Goal: Information Seeking & Learning: Find specific fact

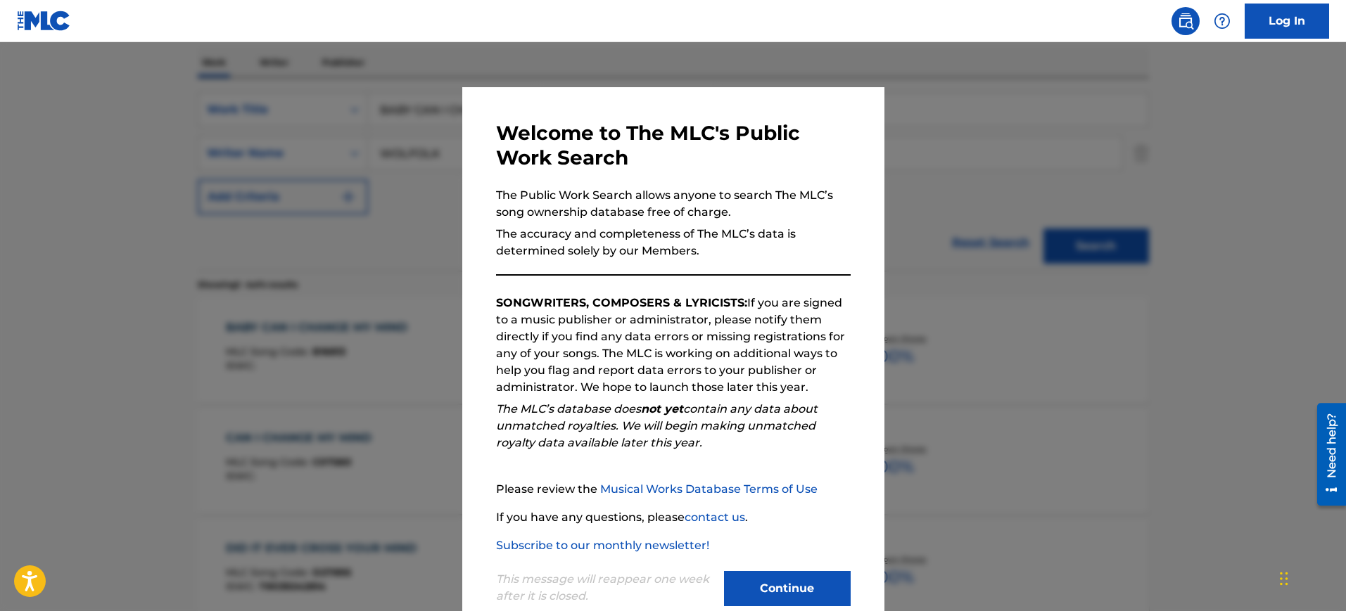
click at [1012, 144] on div at bounding box center [673, 347] width 1346 height 611
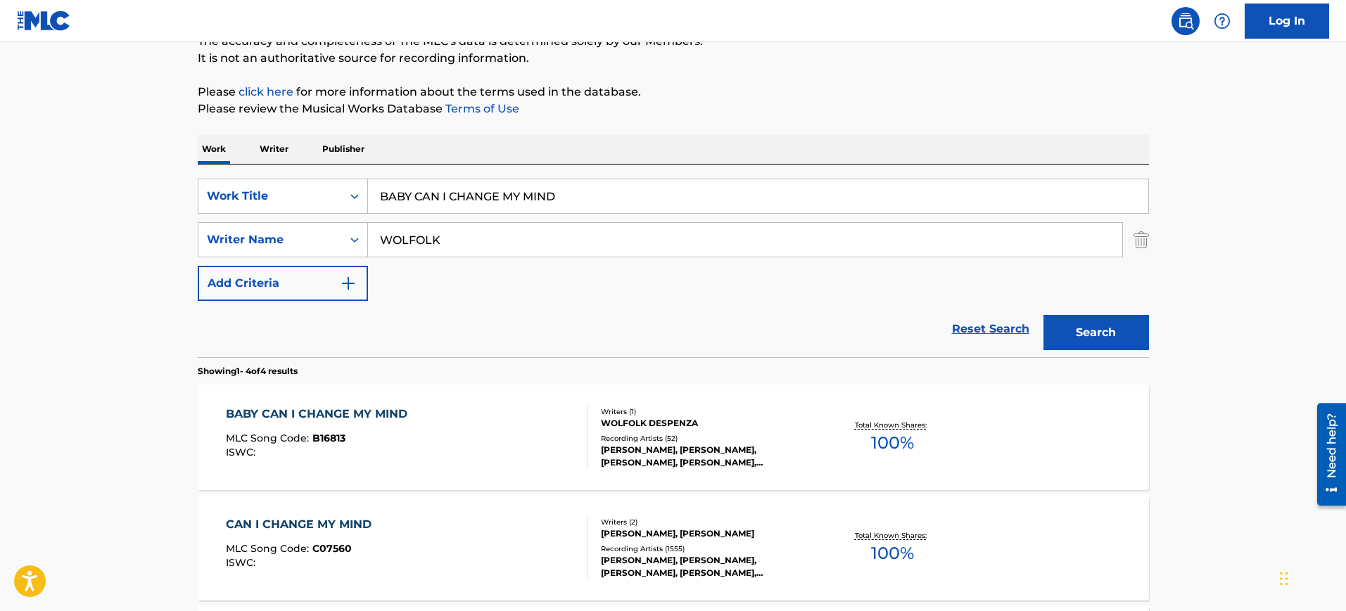
scroll to position [45, 0]
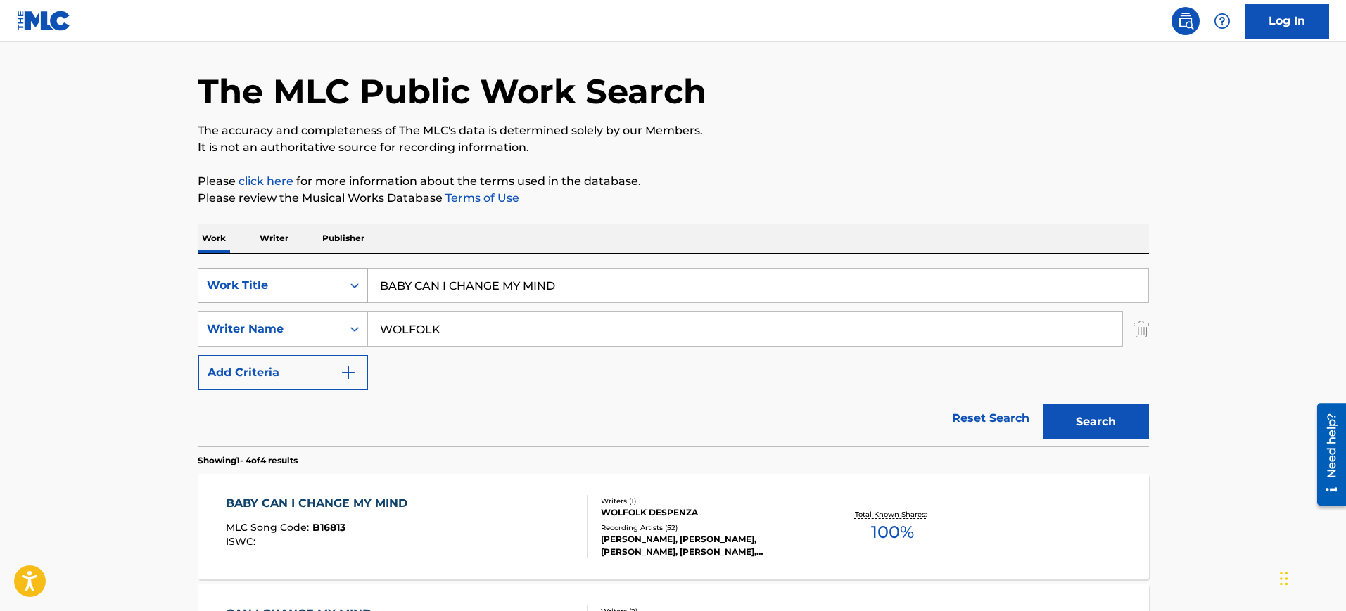
drag, startPoint x: 594, startPoint y: 284, endPoint x: 365, endPoint y: 300, distance: 229.1
click at [365, 300] on div "SearchWithCriteriab274b730-8690-4e24-aa0f-b23eec74950f Work Title BABY CAN I CH…" at bounding box center [673, 285] width 951 height 35
paste input "QUE CARA MAS [PERSON_NAME] [PERSON_NAME], [PERSON_NAME], [PERSON_NAME]"
type input "QUE CARA MAS [PERSON_NAME] [PERSON_NAME], [PERSON_NAME], [PERSON_NAME]"
drag, startPoint x: 478, startPoint y: 332, endPoint x: 456, endPoint y: 327, distance: 21.7
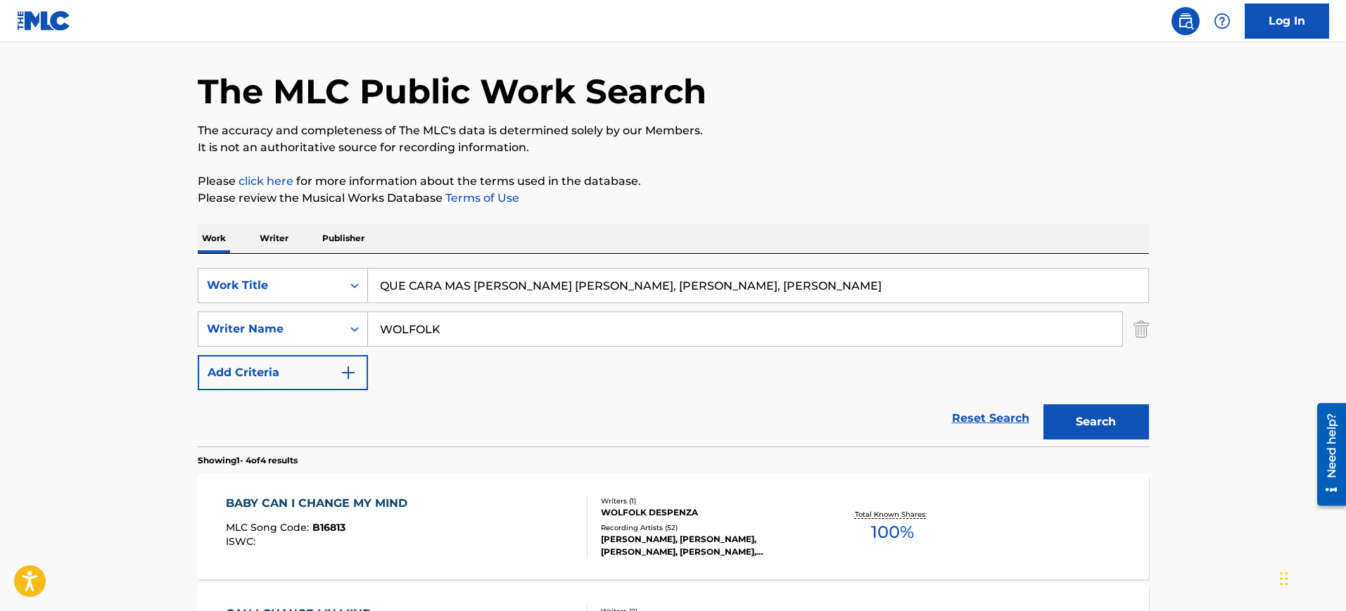
click at [336, 332] on div "SearchWithCriteriad069e11f-60fa-4091-aa9a-23cad14994b6 Writer Name [PERSON_NAME]" at bounding box center [673, 329] width 951 height 35
paste input "QUE CARA MAS [PERSON_NAME] [PERSON_NAME], [PERSON_NAME], [PERSON_NAME]"
type input "QUE CARA MAS [PERSON_NAME] [PERSON_NAME], [PERSON_NAME], [PERSON_NAME]"
drag, startPoint x: 529, startPoint y: 291, endPoint x: 990, endPoint y: 289, distance: 461.4
click at [990, 289] on input "QUE CARA MAS [PERSON_NAME] [PERSON_NAME], [PERSON_NAME], [PERSON_NAME]" at bounding box center [758, 286] width 780 height 34
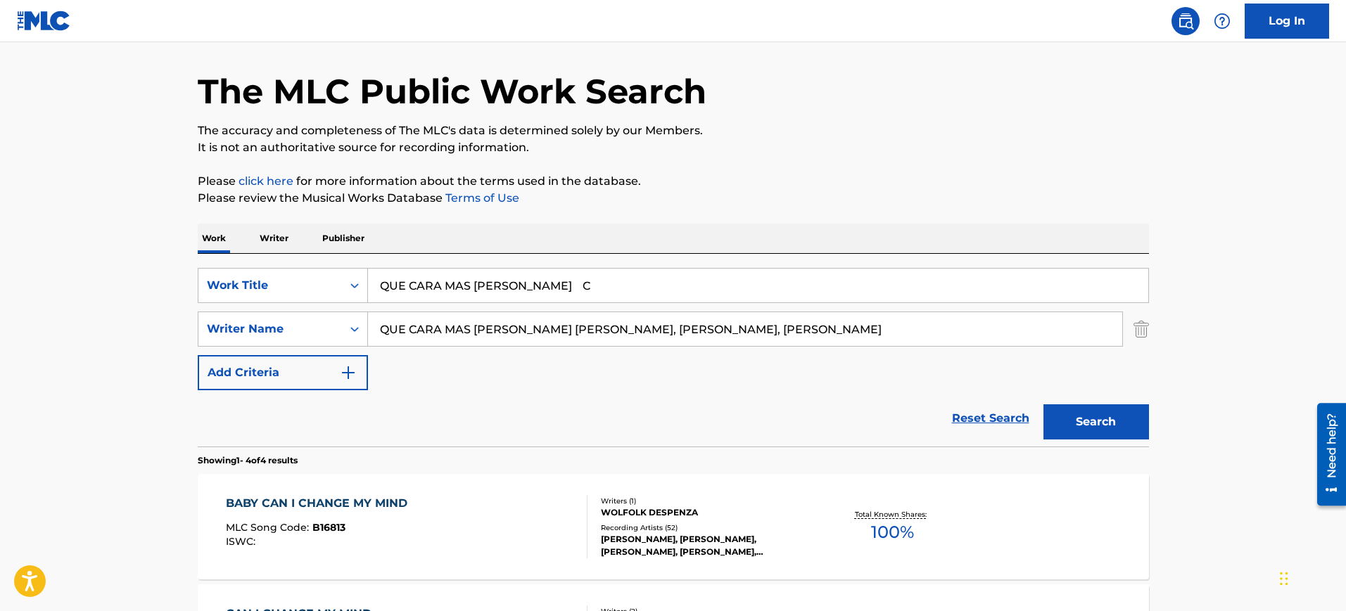
type input "QUE CARA MAS [PERSON_NAME] C"
drag, startPoint x: 861, startPoint y: 329, endPoint x: 124, endPoint y: 310, distance: 736.7
click at [124, 310] on main "The MLC Public Work Search The accuracy and completeness of The MLC's data is d…" at bounding box center [673, 490] width 1346 height 987
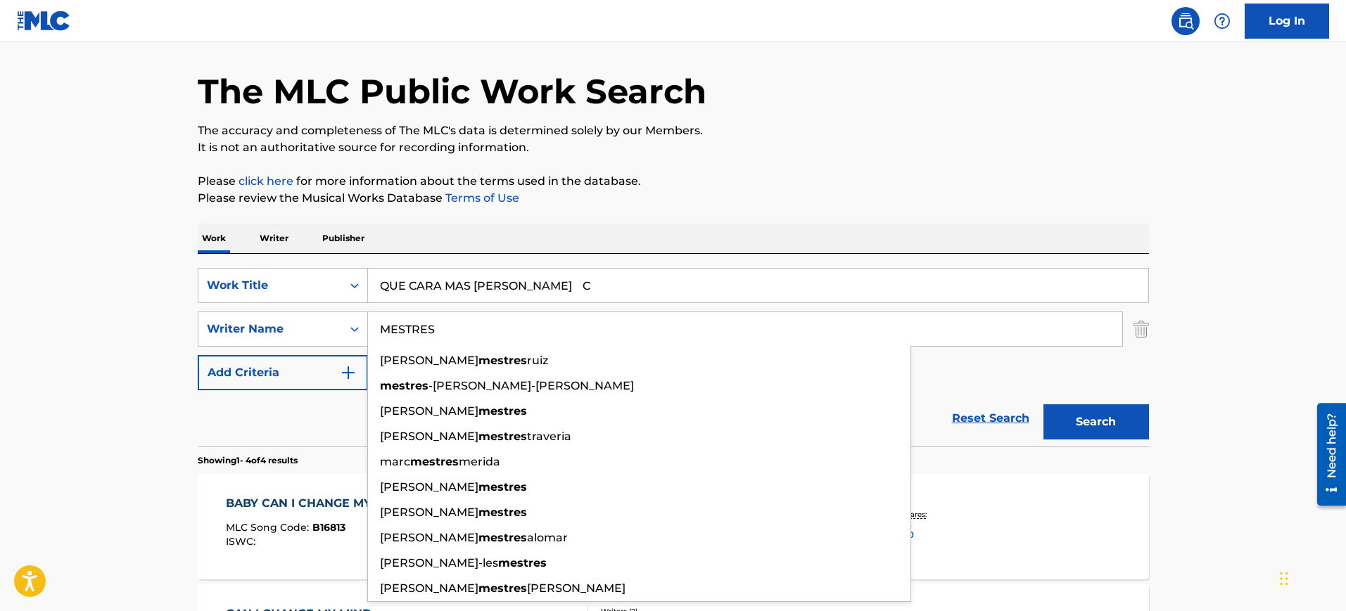
type input "MESTRES"
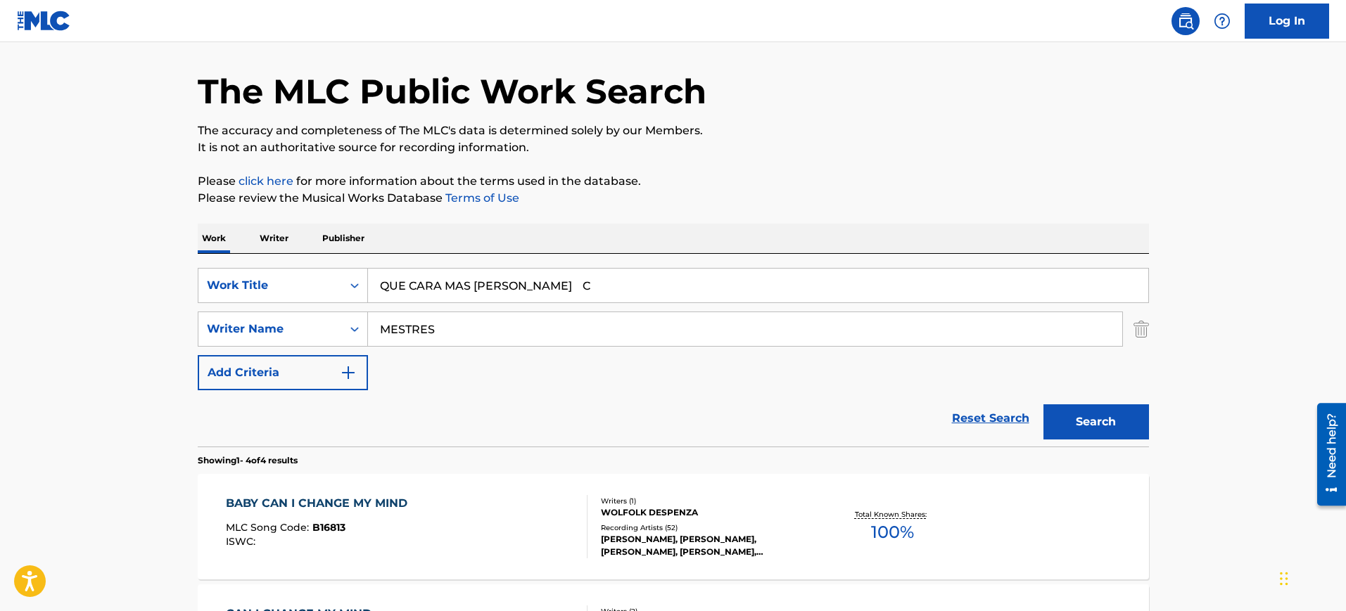
click at [601, 290] on input "QUE CARA MAS [PERSON_NAME] C" at bounding box center [758, 286] width 780 height 34
type input "QUE CARA MAS [PERSON_NAME]"
click at [653, 234] on div "Work Writer Publisher" at bounding box center [673, 239] width 951 height 30
click at [556, 328] on input "MESTRES" at bounding box center [745, 329] width 754 height 34
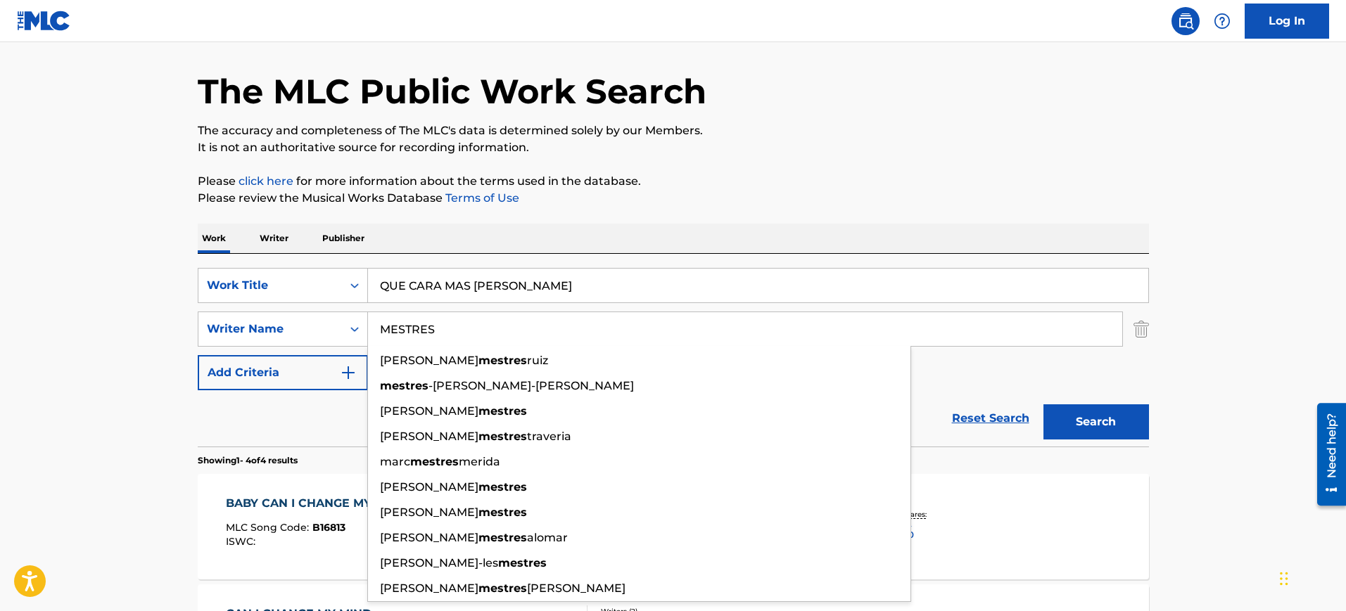
click at [1094, 426] on button "Search" at bounding box center [1096, 421] width 106 height 35
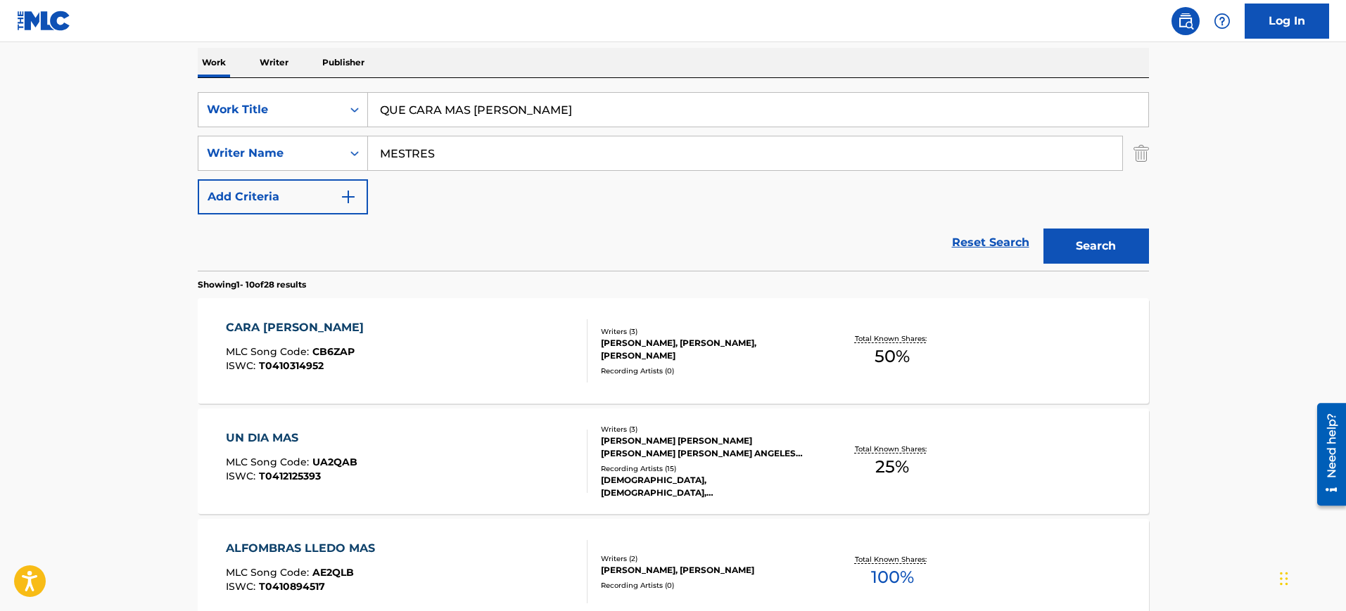
scroll to position [0, 0]
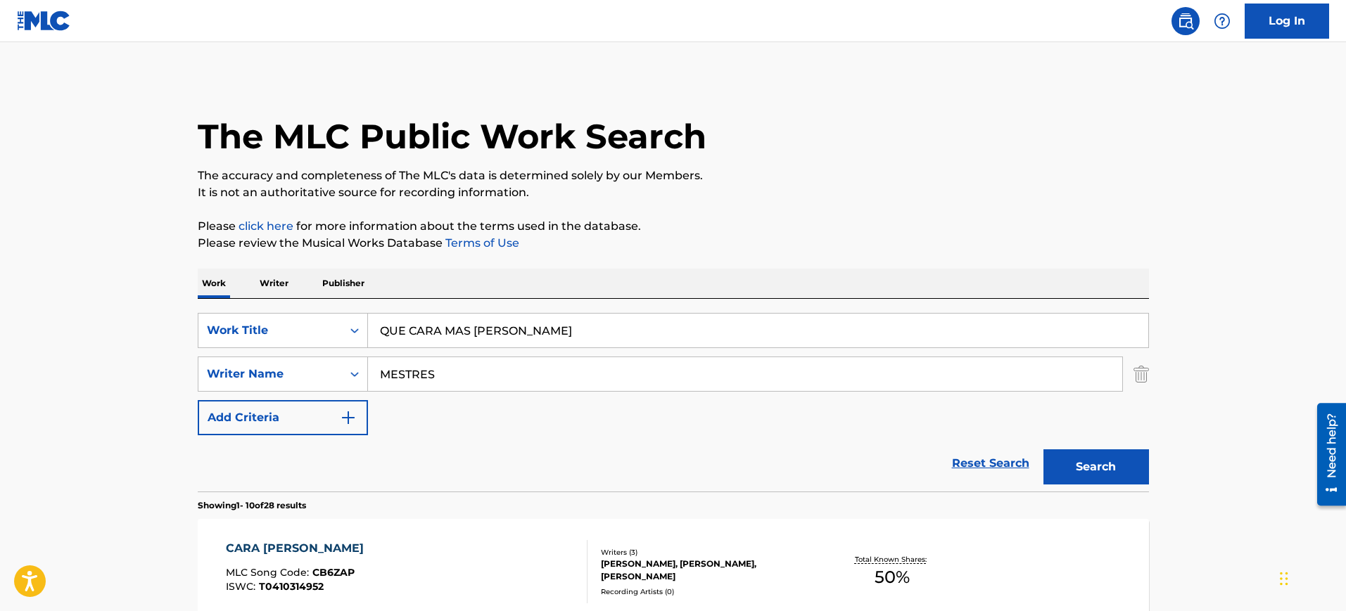
drag, startPoint x: 501, startPoint y: 389, endPoint x: 186, endPoint y: 369, distance: 315.1
paste input "PACO"
drag, startPoint x: 454, startPoint y: 378, endPoint x: 192, endPoint y: 379, distance: 261.7
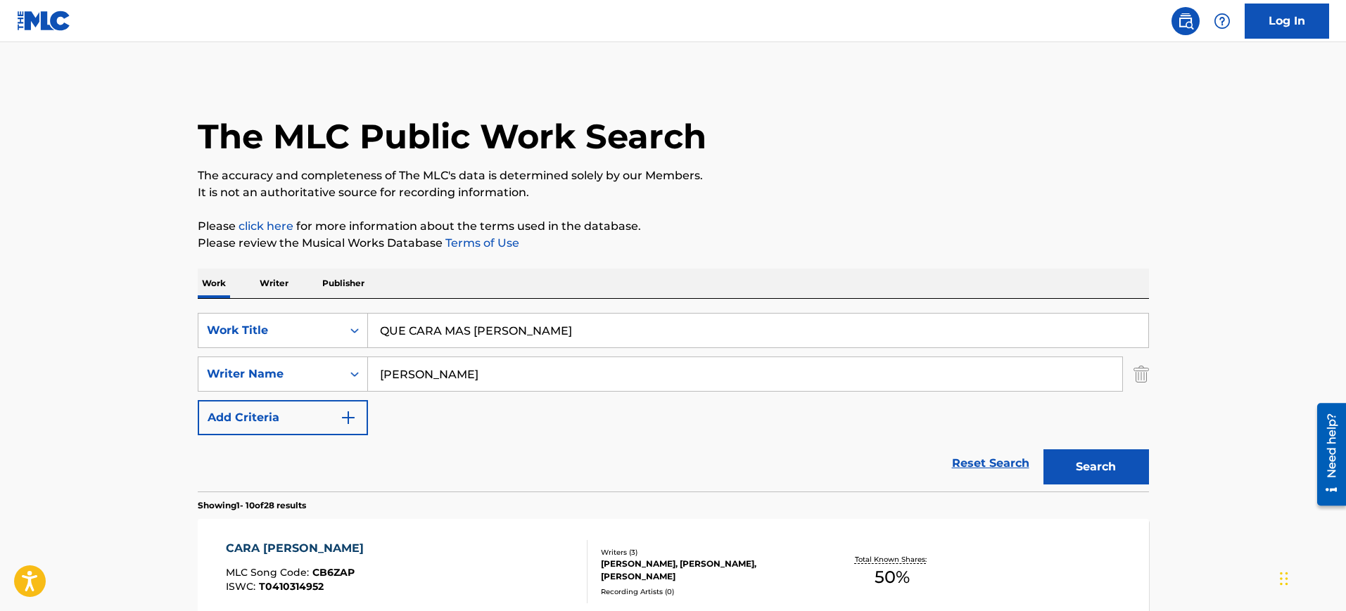
paste input "PACO"
type input "PACO"
click at [831, 228] on p "Please click here for more information about the terms used in the database." at bounding box center [673, 226] width 951 height 17
click at [1088, 478] on button "Search" at bounding box center [1096, 466] width 106 height 35
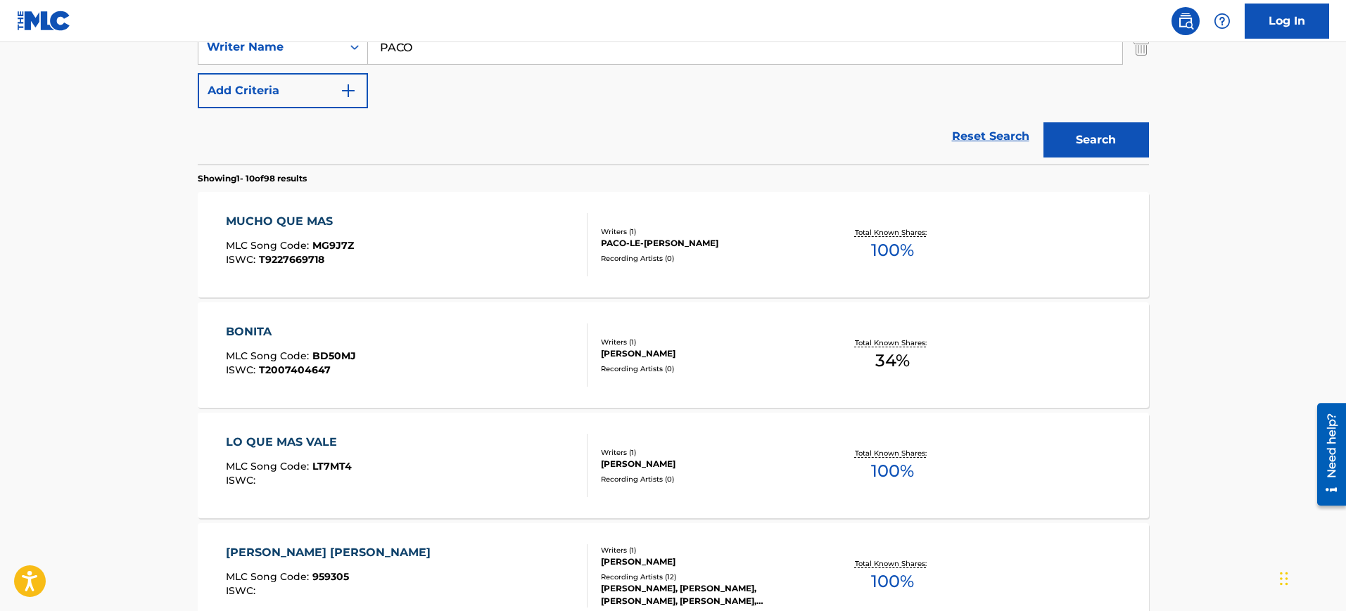
scroll to position [45, 0]
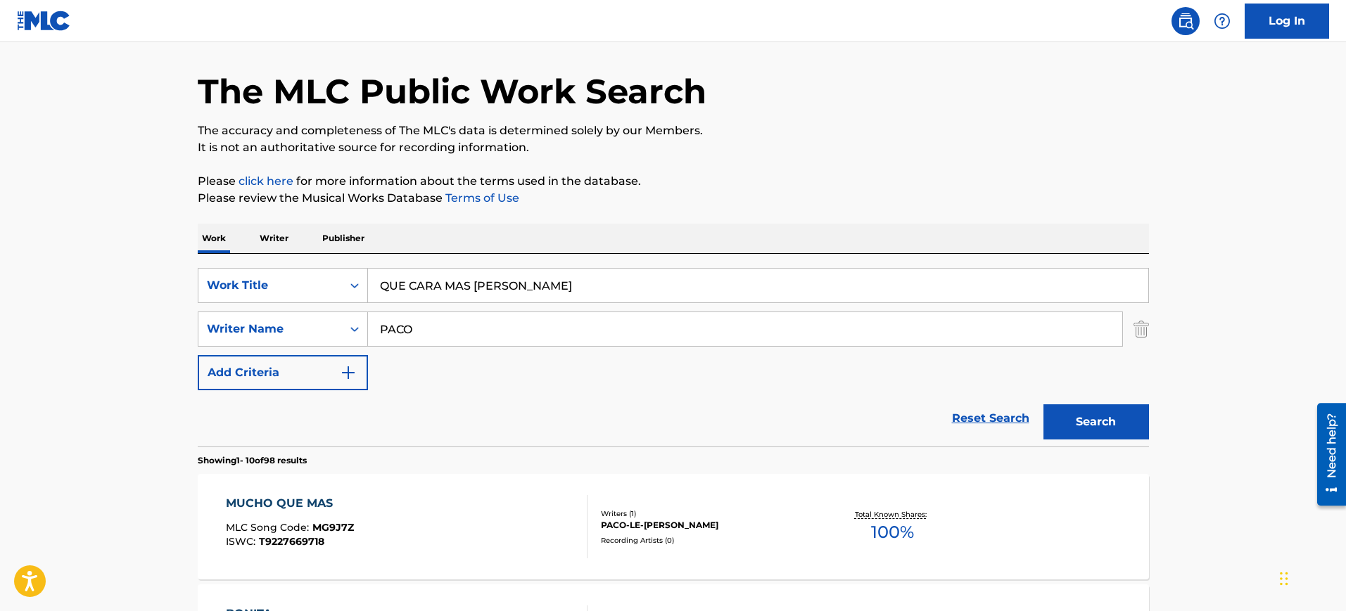
drag, startPoint x: 533, startPoint y: 285, endPoint x: 300, endPoint y: 304, distance: 233.6
click at [300, 304] on div "SearchWithCriteriab274b730-8690-4e24-aa0f-b23eec74950f Work Title QUE CARA MAS …" at bounding box center [673, 329] width 951 height 122
paste input "MAS FURTADO [PERSON_NAME], [PERSON_NAME], [PERSON_NAME]"
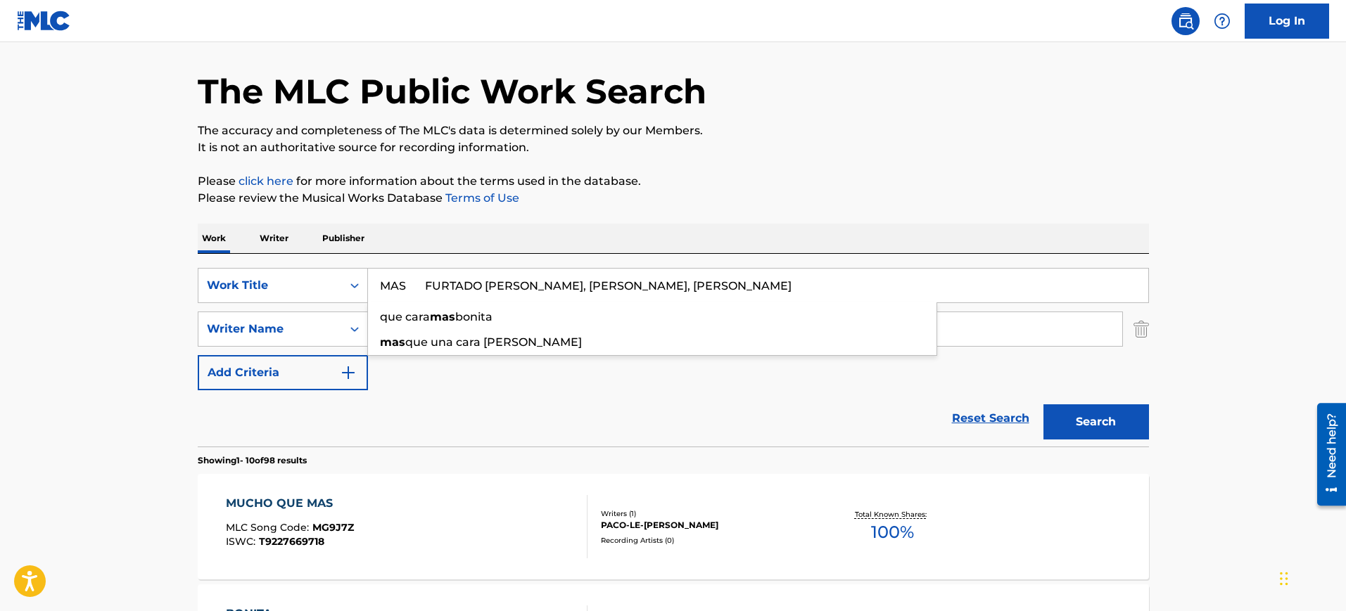
type input "MAS FURTADO [PERSON_NAME], [PERSON_NAME], [PERSON_NAME]"
click at [547, 200] on p "Please review the Musical Works Database Terms of Use" at bounding box center [673, 198] width 951 height 17
drag, startPoint x: 465, startPoint y: 326, endPoint x: 373, endPoint y: 299, distance: 95.9
click at [274, 314] on div "SearchWithCriteriad069e11f-60fa-4091-aa9a-23cad14994b6 Writer Name [PERSON_NAME]" at bounding box center [673, 329] width 951 height 35
paste input "MAS FURTADO [PERSON_NAME], [PERSON_NAME], [PERSON_NAME]"
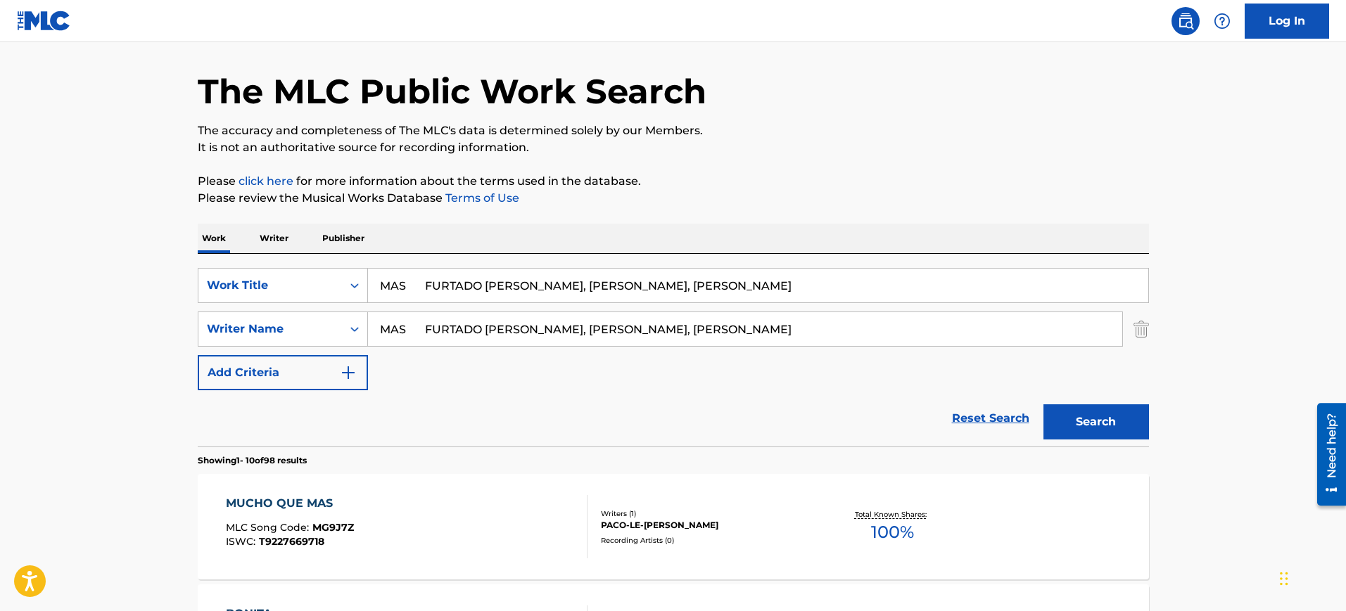
type input "MAS FURTADO [PERSON_NAME], [PERSON_NAME], [PERSON_NAME]"
drag, startPoint x: 409, startPoint y: 286, endPoint x: 900, endPoint y: 286, distance: 490.9
click at [900, 286] on input "MAS FURTADO [PERSON_NAME], [PERSON_NAME], [PERSON_NAME]" at bounding box center [758, 286] width 780 height 34
type input "MAS"
click at [833, 199] on p "Please review the Musical Works Database Terms of Use" at bounding box center [673, 198] width 951 height 17
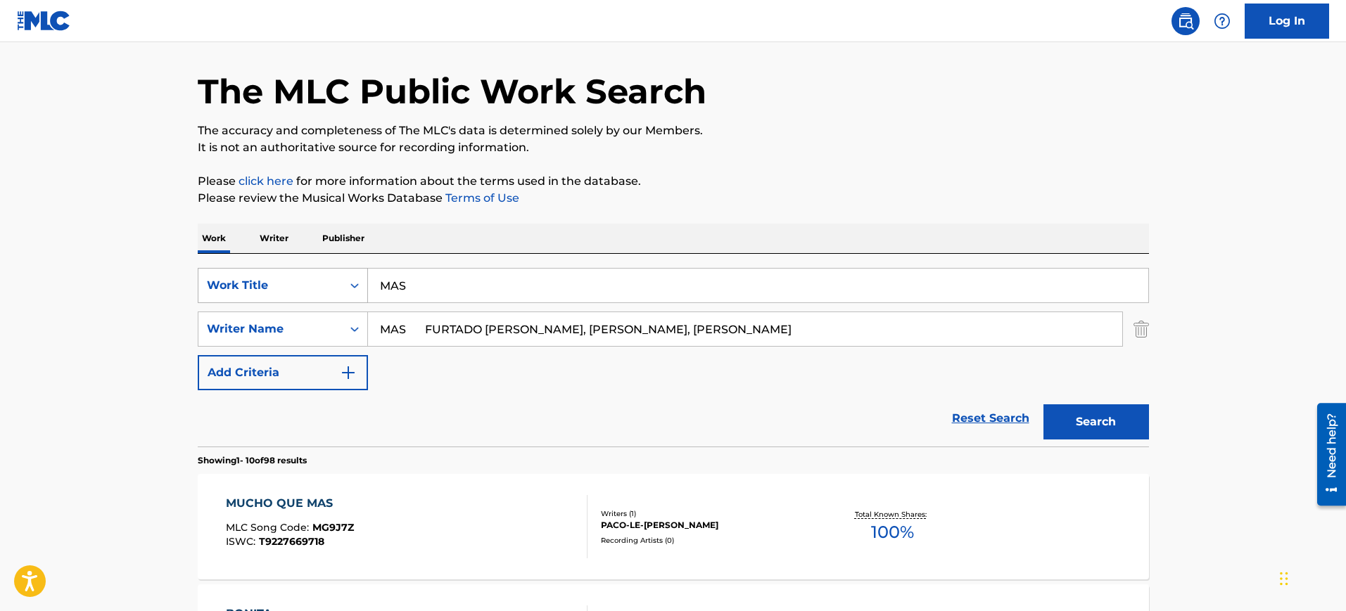
drag, startPoint x: 611, startPoint y: 328, endPoint x: 207, endPoint y: 293, distance: 405.2
click at [625, 237] on div "Work Writer Publisher" at bounding box center [673, 239] width 951 height 30
drag, startPoint x: 423, startPoint y: 331, endPoint x: 727, endPoint y: 340, distance: 304.0
click at [727, 340] on input "[PERSON_NAME], [PERSON_NAME]" at bounding box center [745, 329] width 754 height 34
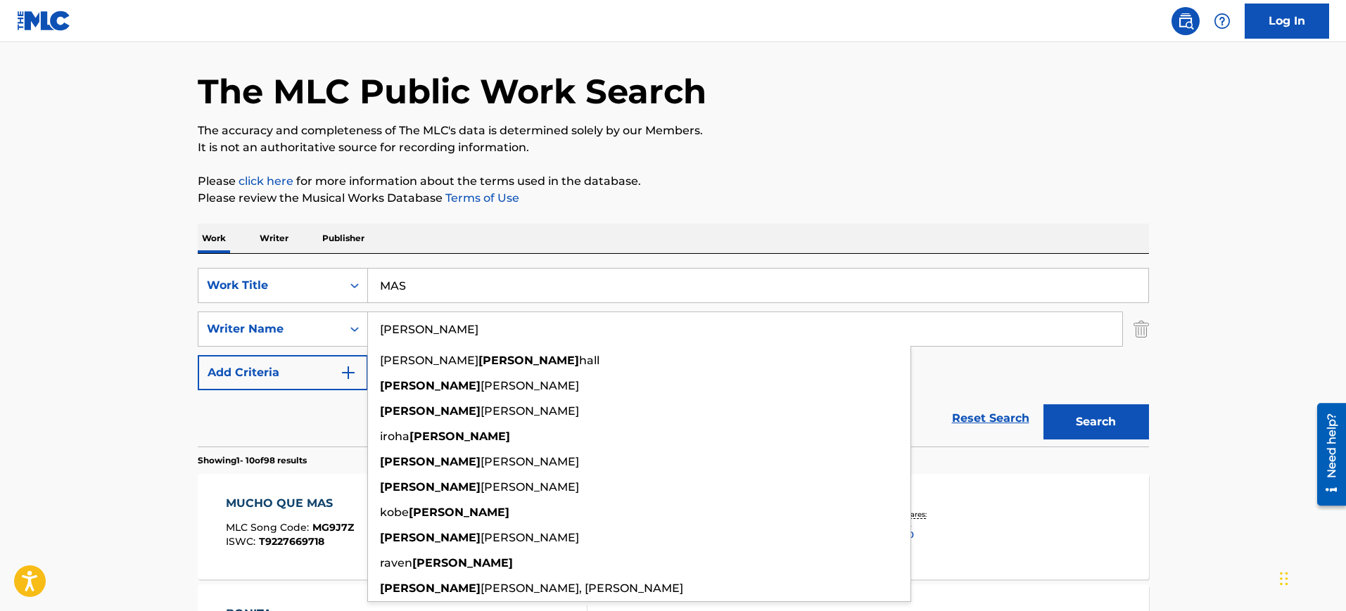
type input "[PERSON_NAME]"
click at [1043, 404] on button "Search" at bounding box center [1096, 421] width 106 height 35
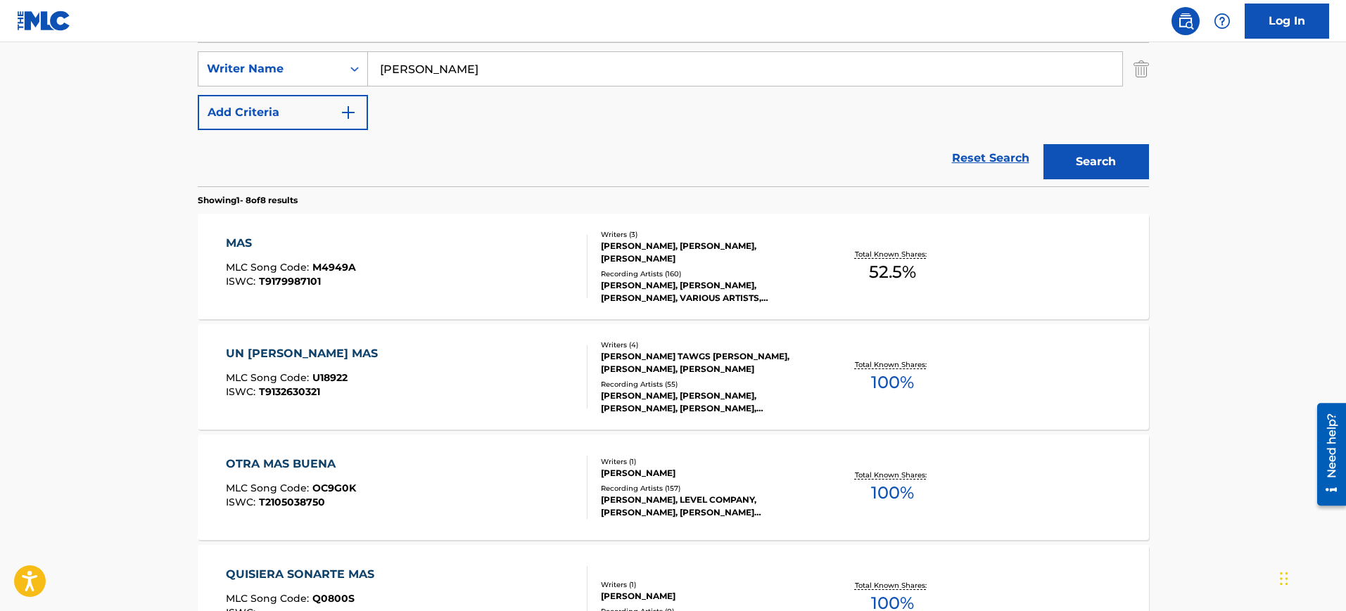
scroll to position [309, 0]
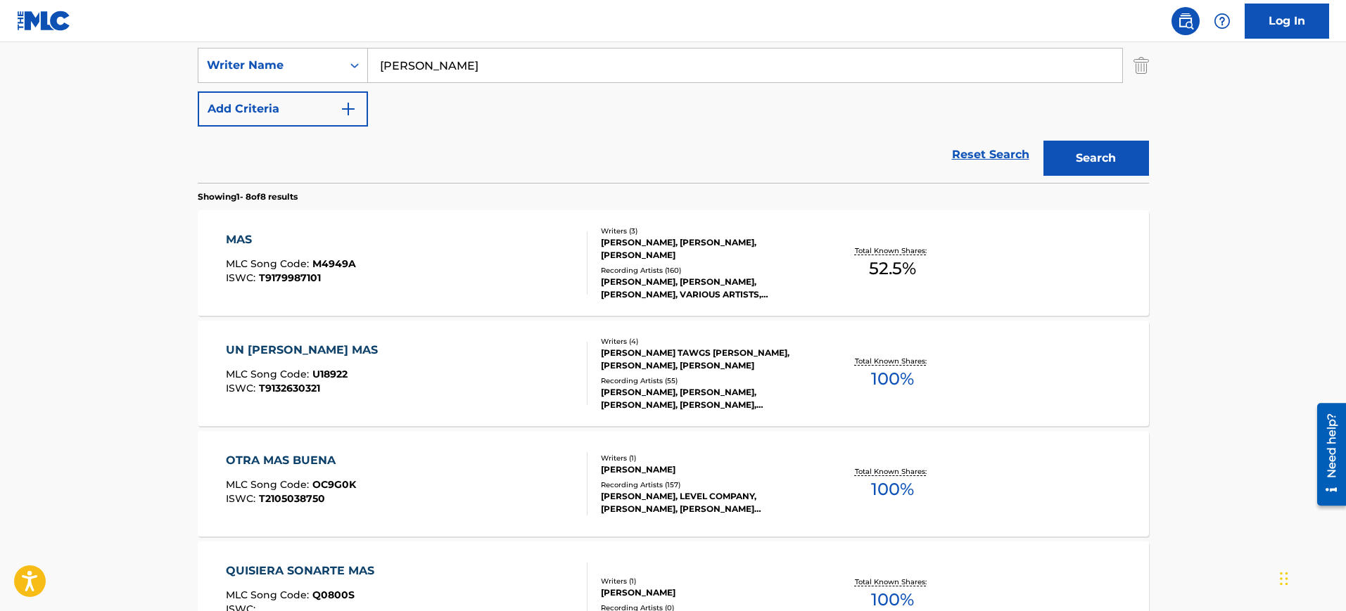
click at [366, 229] on div "MAS MLC Song Code : M4949A ISWC : T9179987101 Writers ( 3 ) [PERSON_NAME], [PER…" at bounding box center [673, 263] width 951 height 106
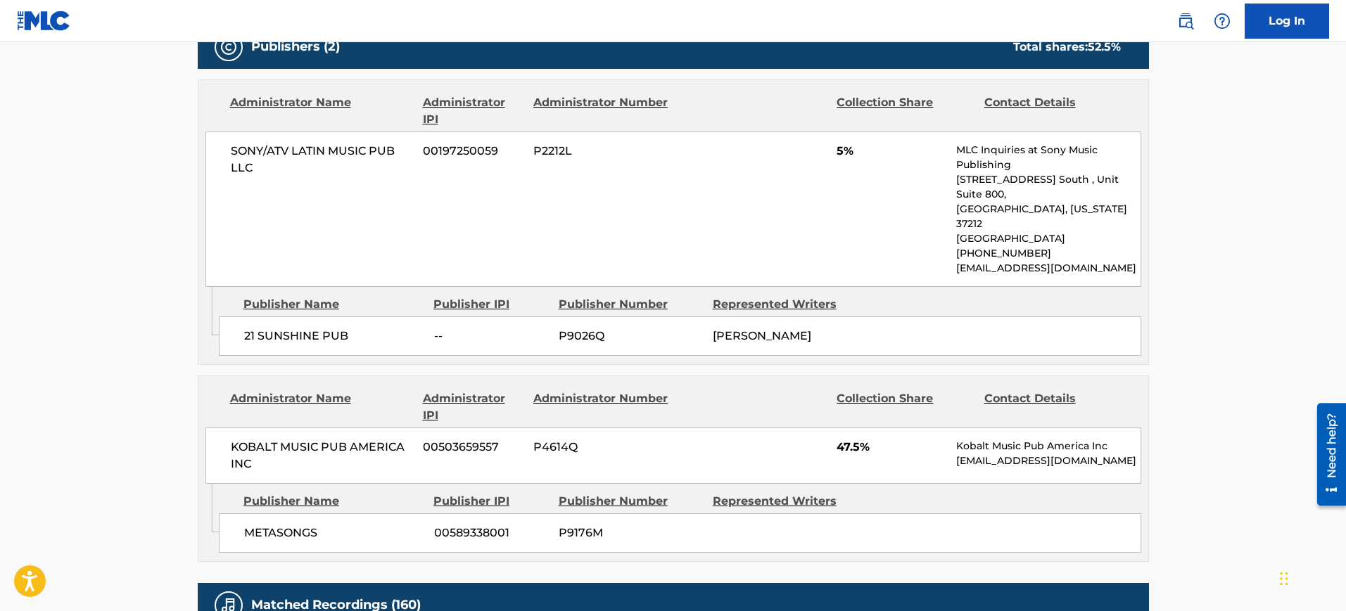
scroll to position [703, 0]
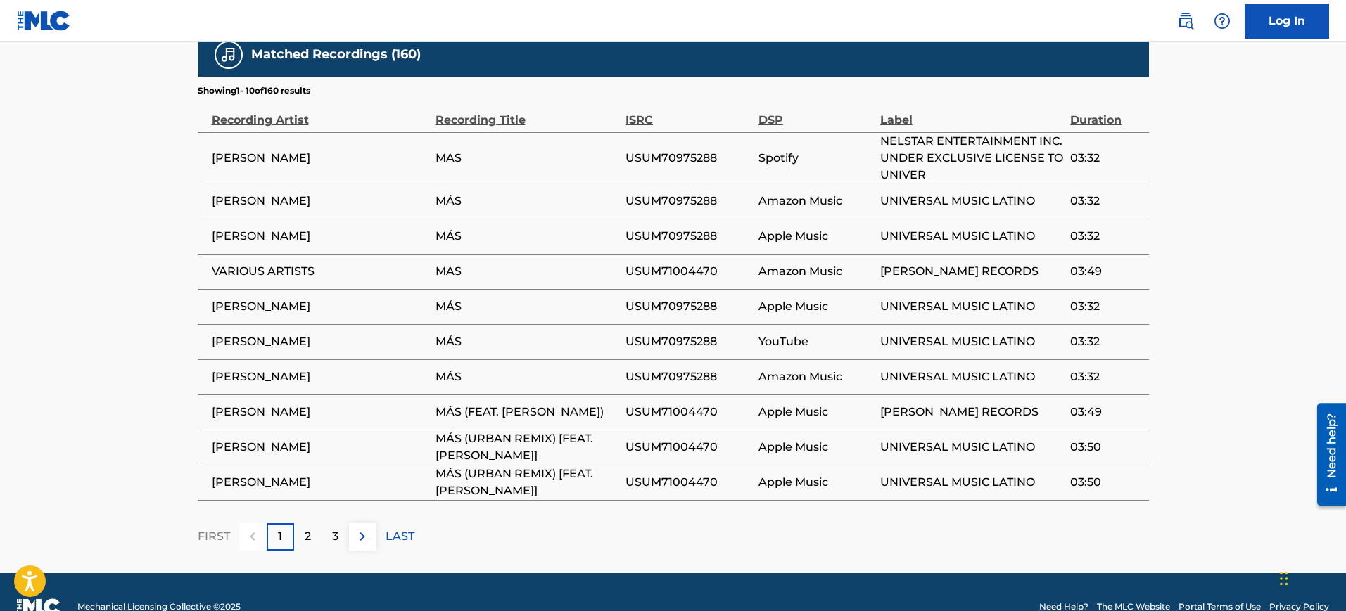
click at [307, 528] on p "2" at bounding box center [308, 536] width 6 height 17
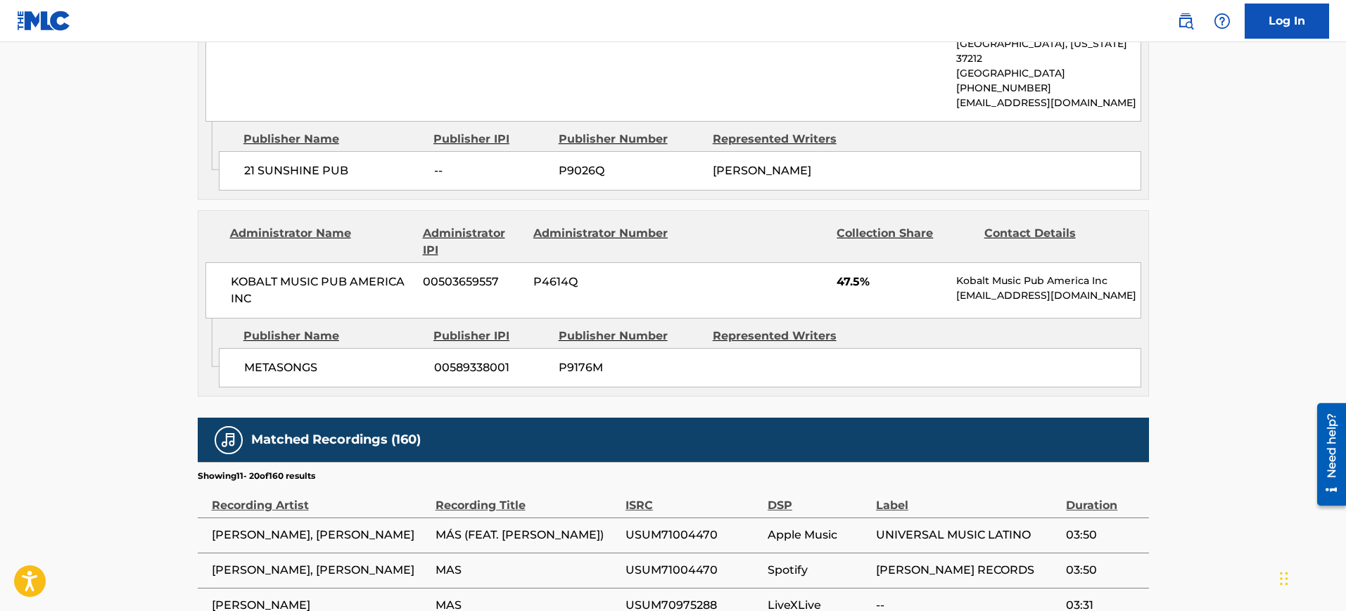
scroll to position [1197, 0]
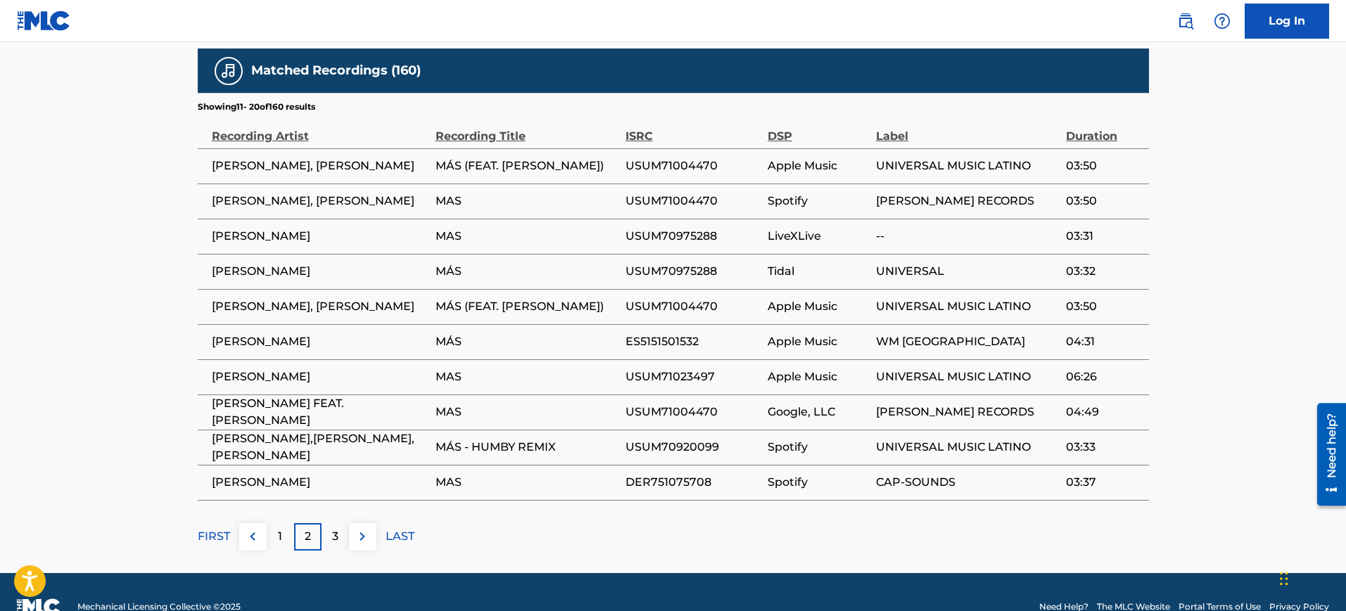
click at [331, 523] on div "3" at bounding box center [334, 536] width 27 height 27
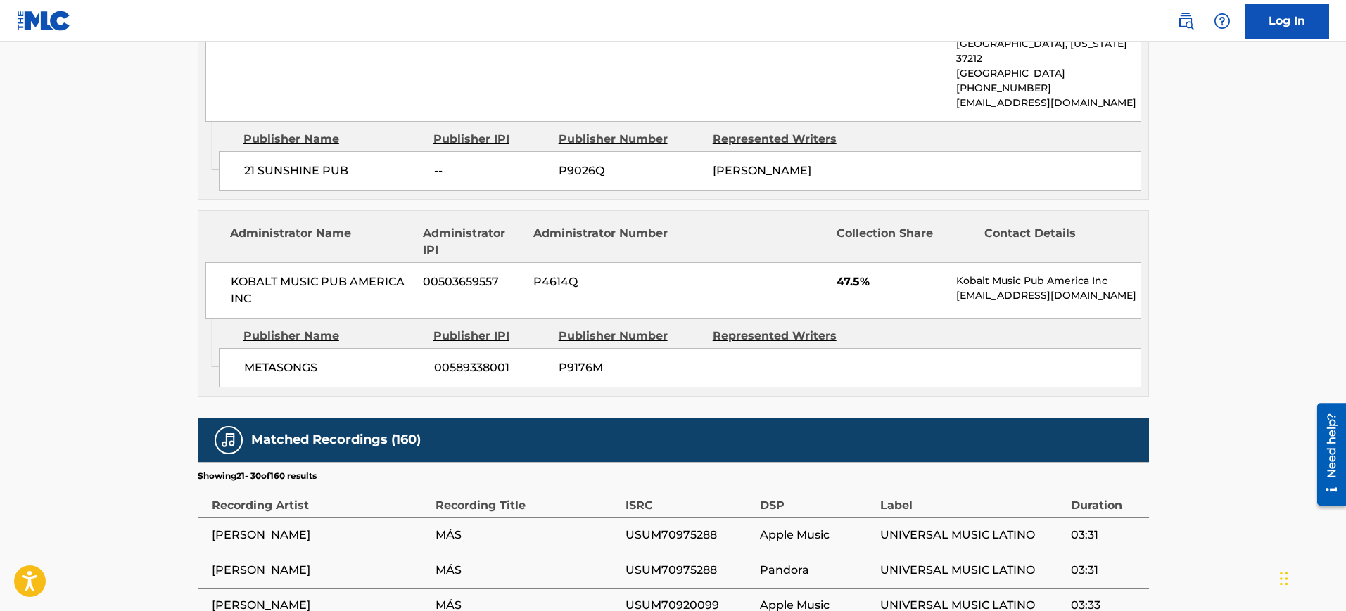
scroll to position [1213, 0]
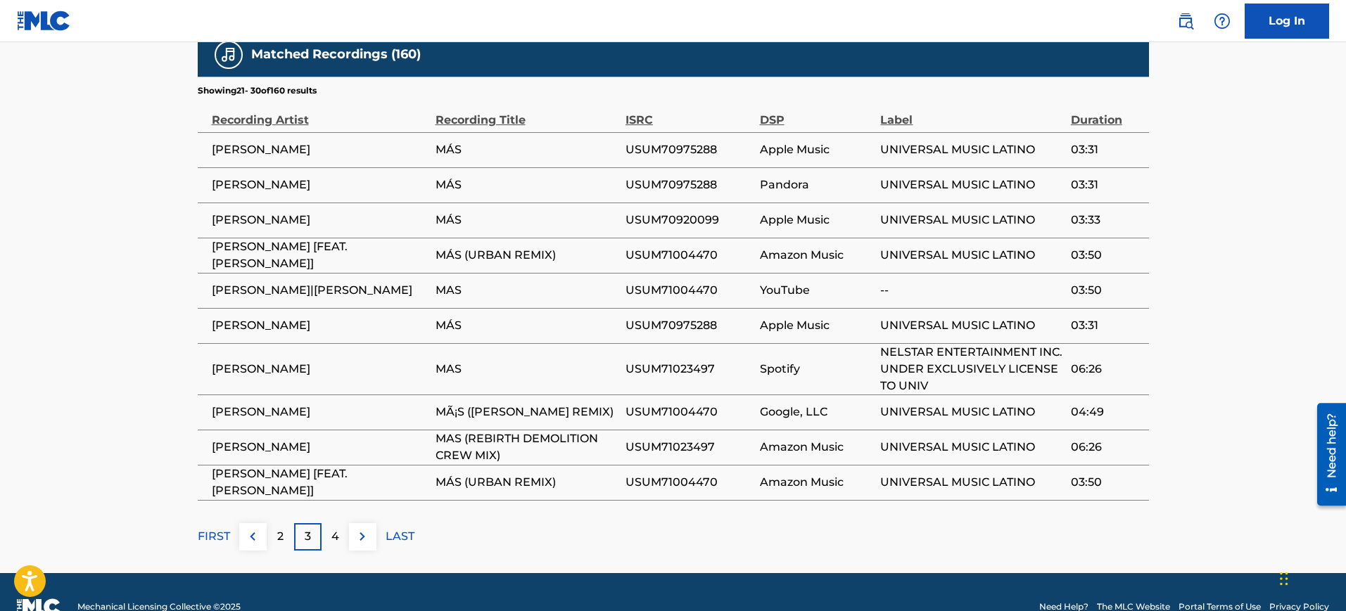
click at [335, 528] on p "4" at bounding box center [335, 536] width 8 height 17
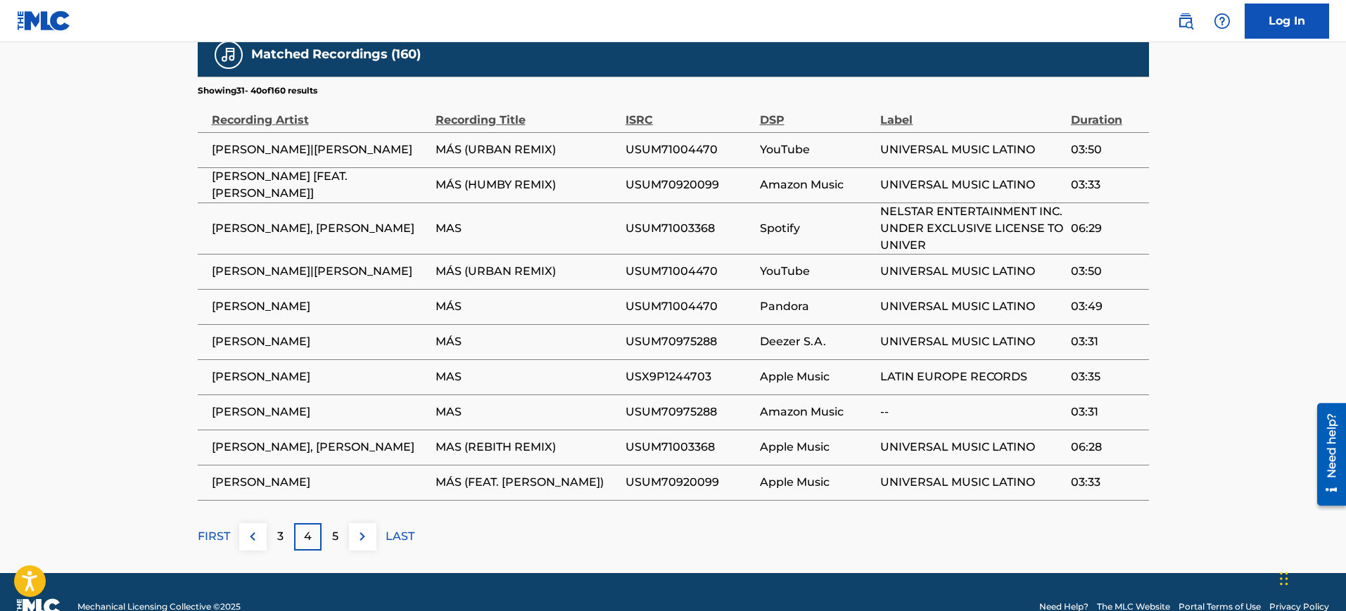
click at [338, 523] on div "5" at bounding box center [334, 536] width 27 height 27
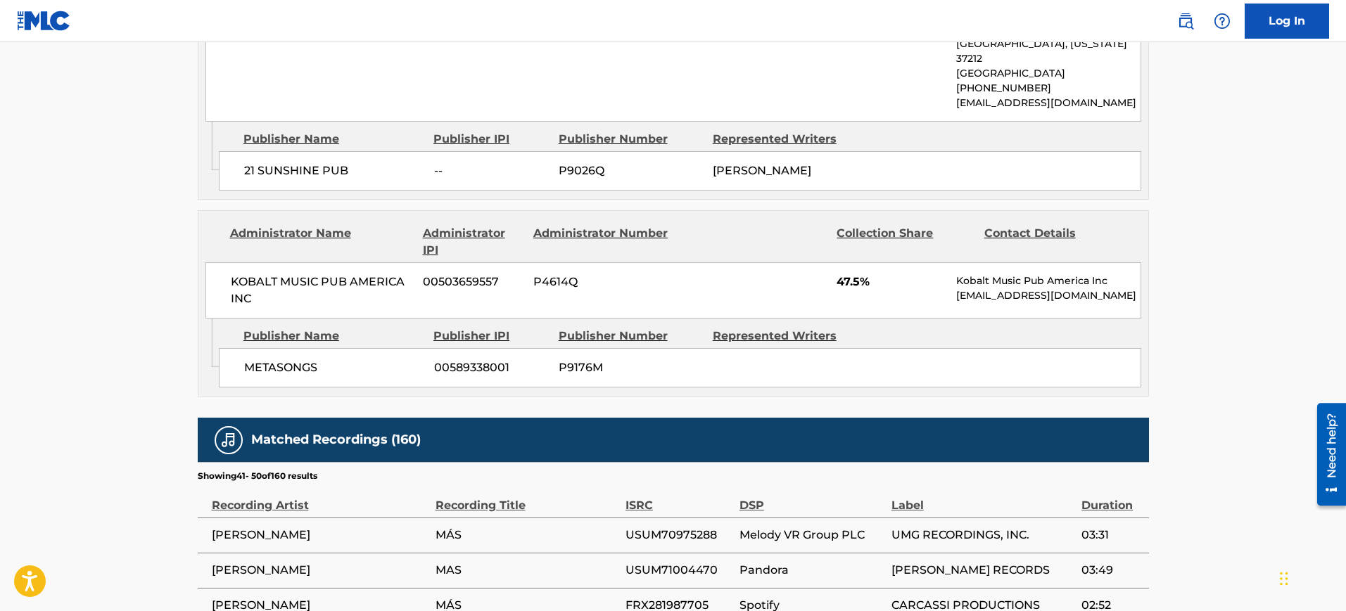
scroll to position [1197, 0]
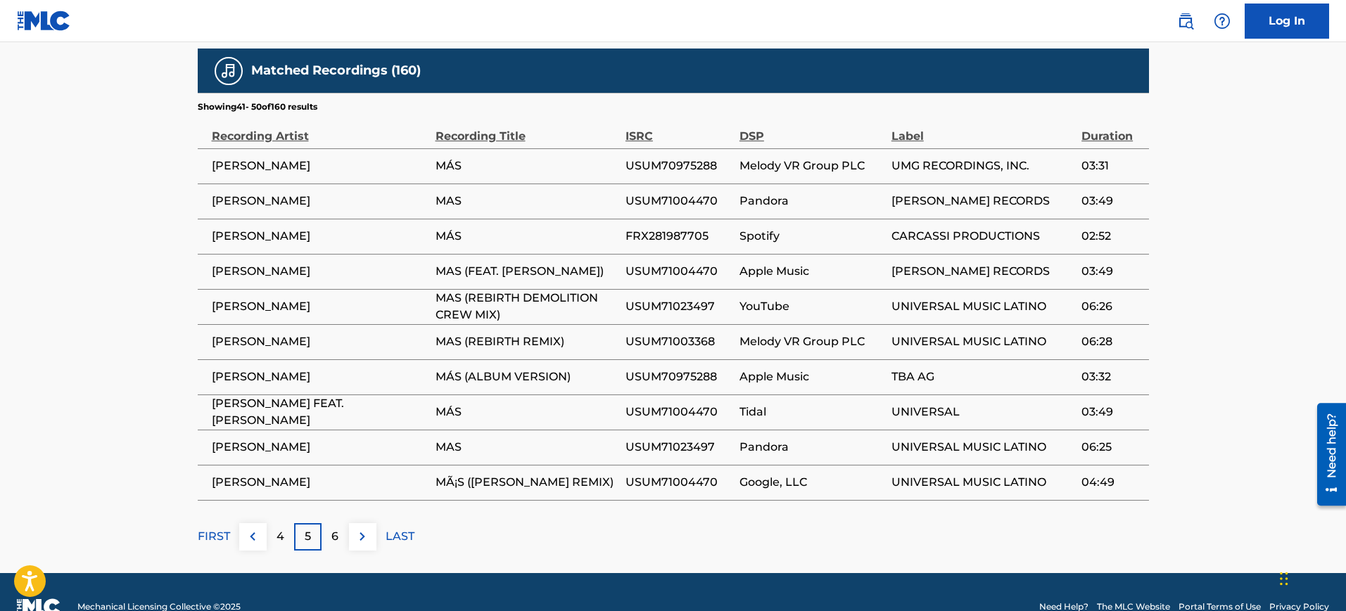
click at [338, 523] on div "6" at bounding box center [334, 536] width 27 height 27
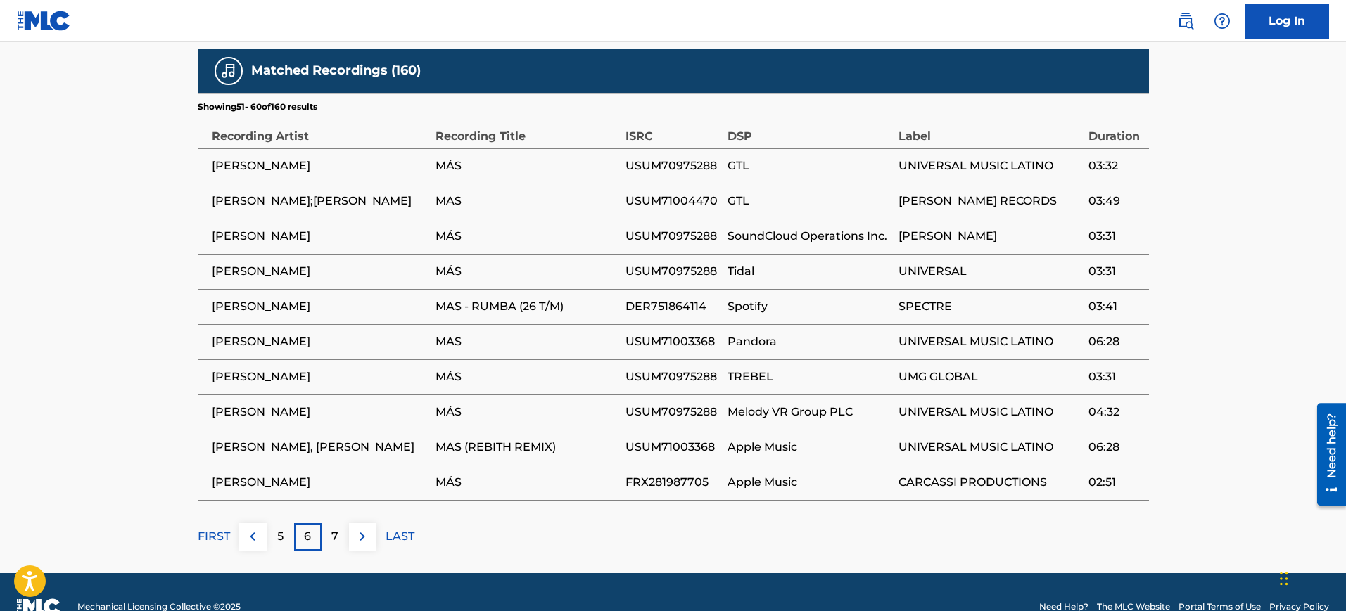
click at [338, 523] on div "7" at bounding box center [334, 536] width 27 height 27
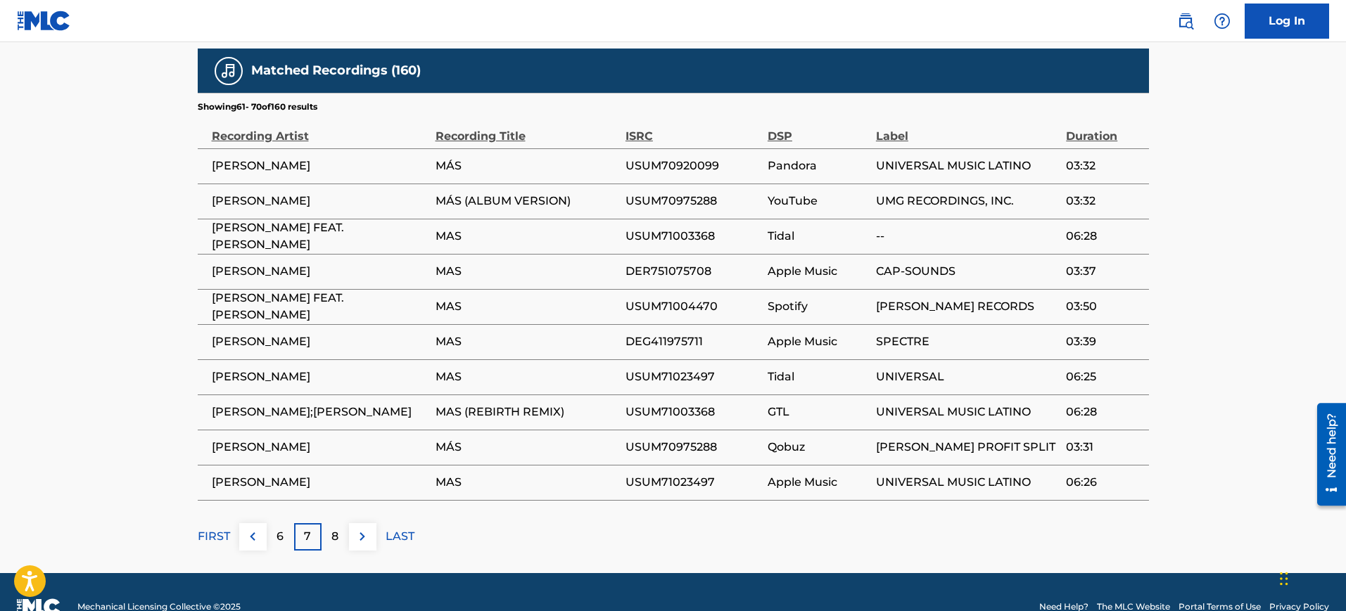
click at [338, 528] on p "8" at bounding box center [334, 536] width 7 height 17
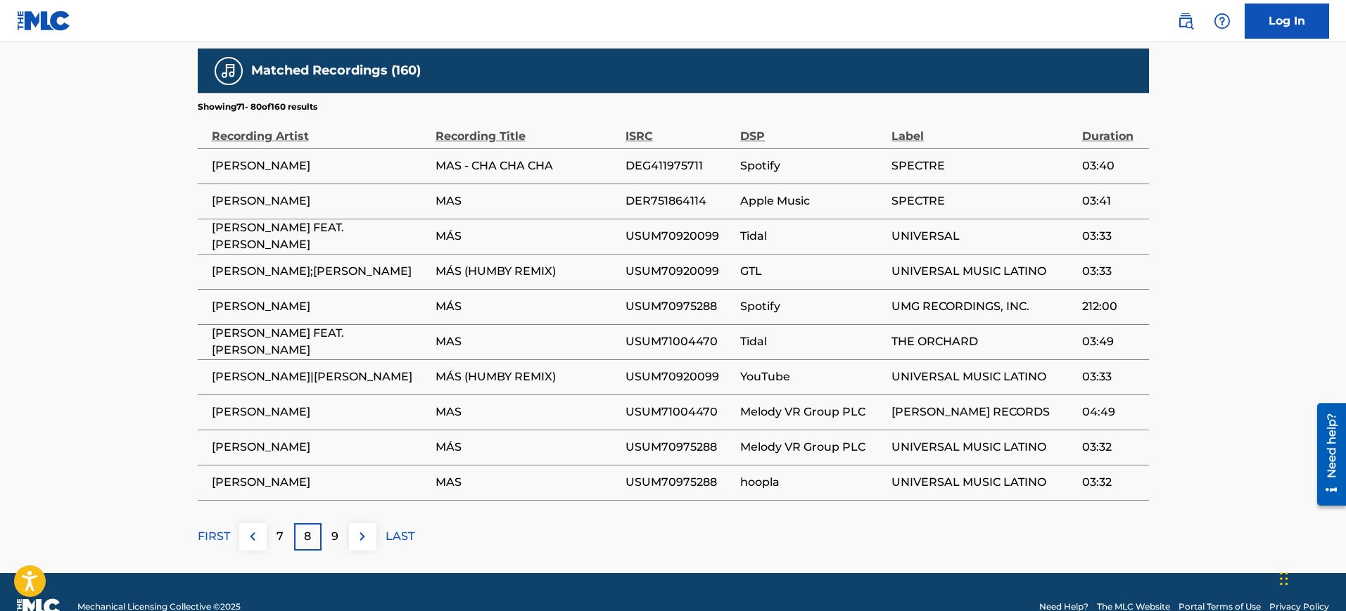
click at [338, 523] on div "9" at bounding box center [334, 536] width 27 height 27
